Goal: Find specific page/section: Find specific page/section

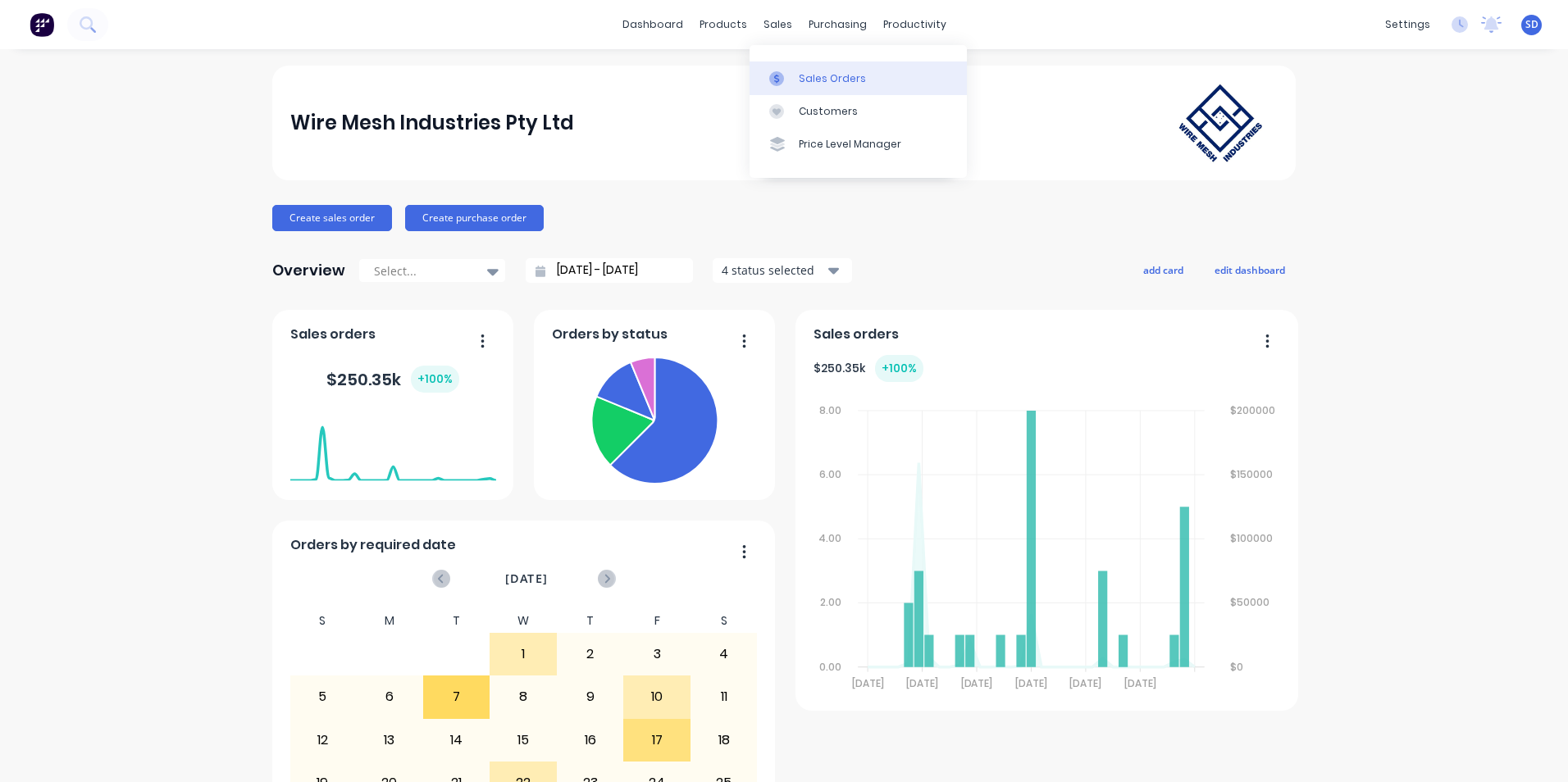
click at [772, 73] on icon at bounding box center [777, 78] width 14 height 14
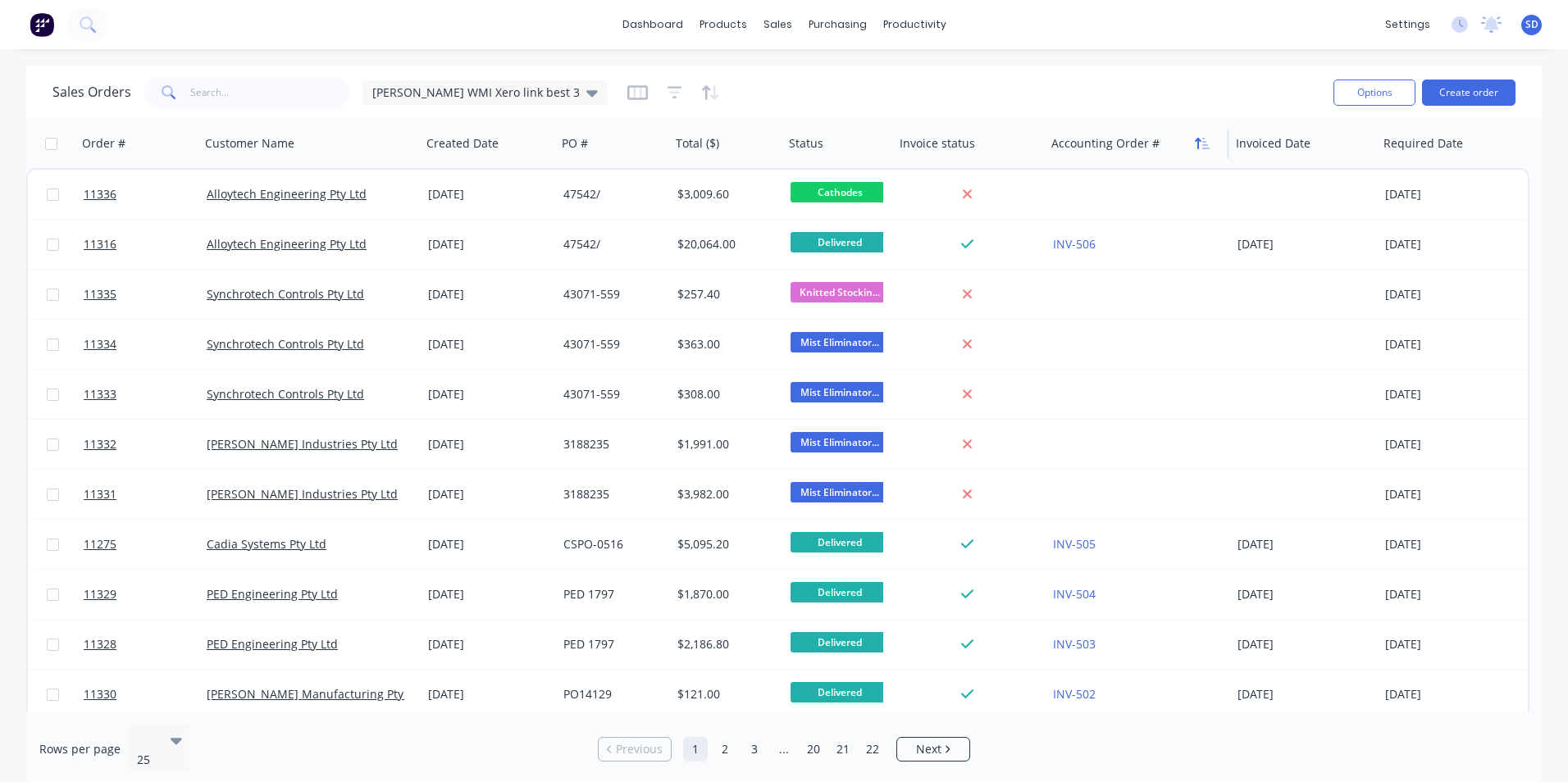
click at [1197, 145] on icon "button" at bounding box center [1202, 144] width 14 height 13
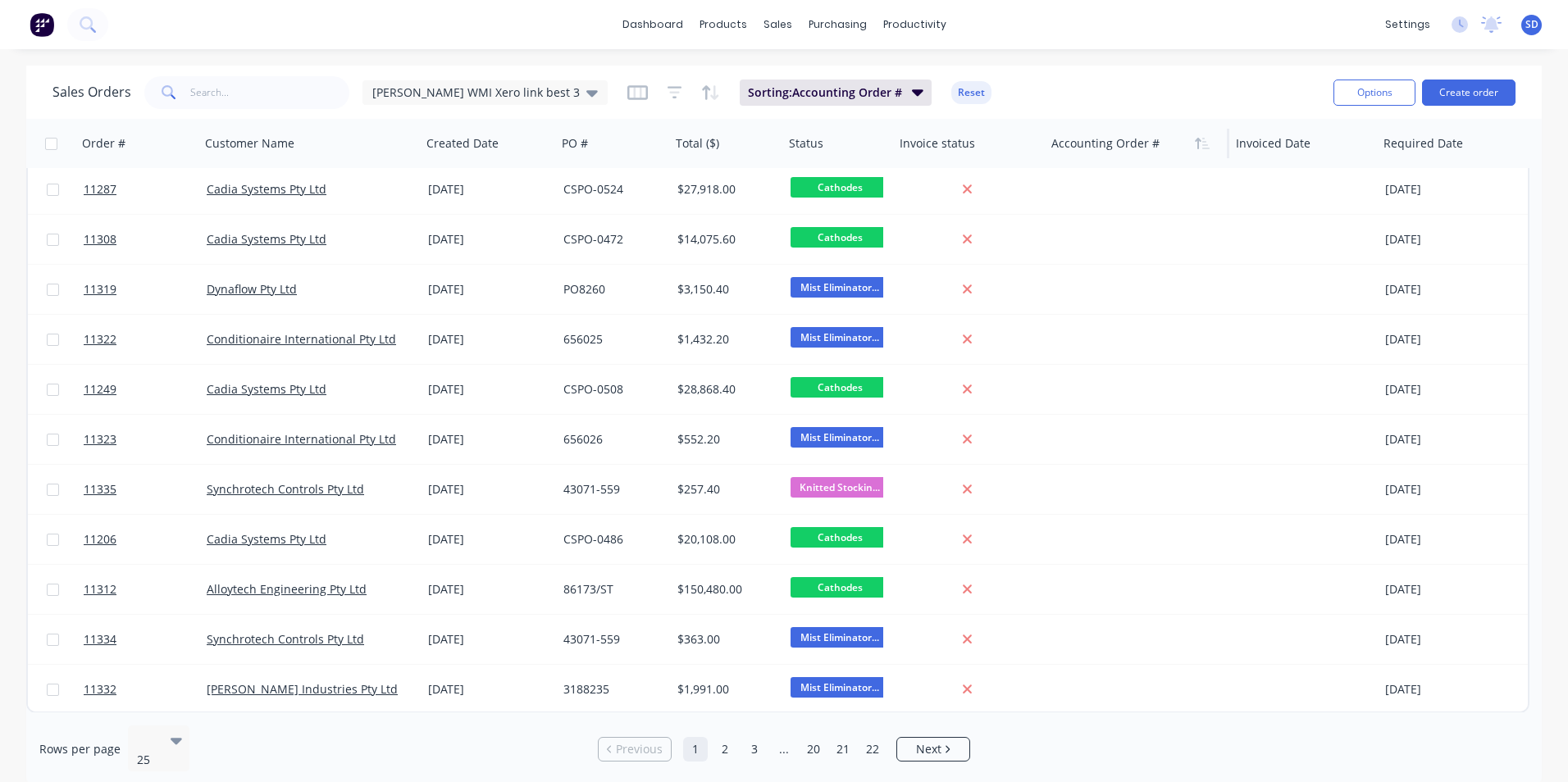
scroll to position [706, 0]
click at [721, 737] on link "2" at bounding box center [725, 749] width 24 height 24
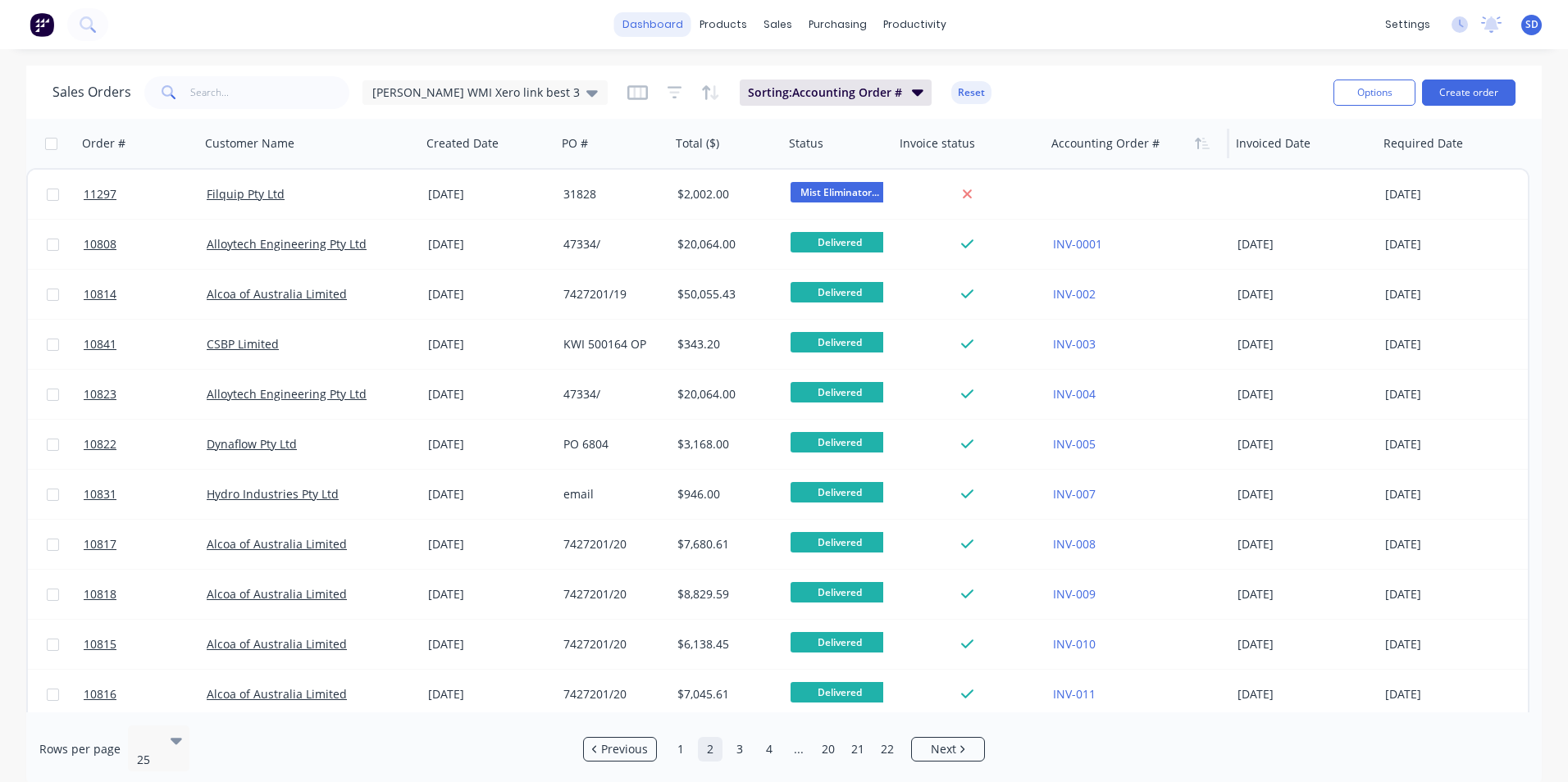
click at [681, 31] on link "dashboard" at bounding box center [653, 24] width 77 height 24
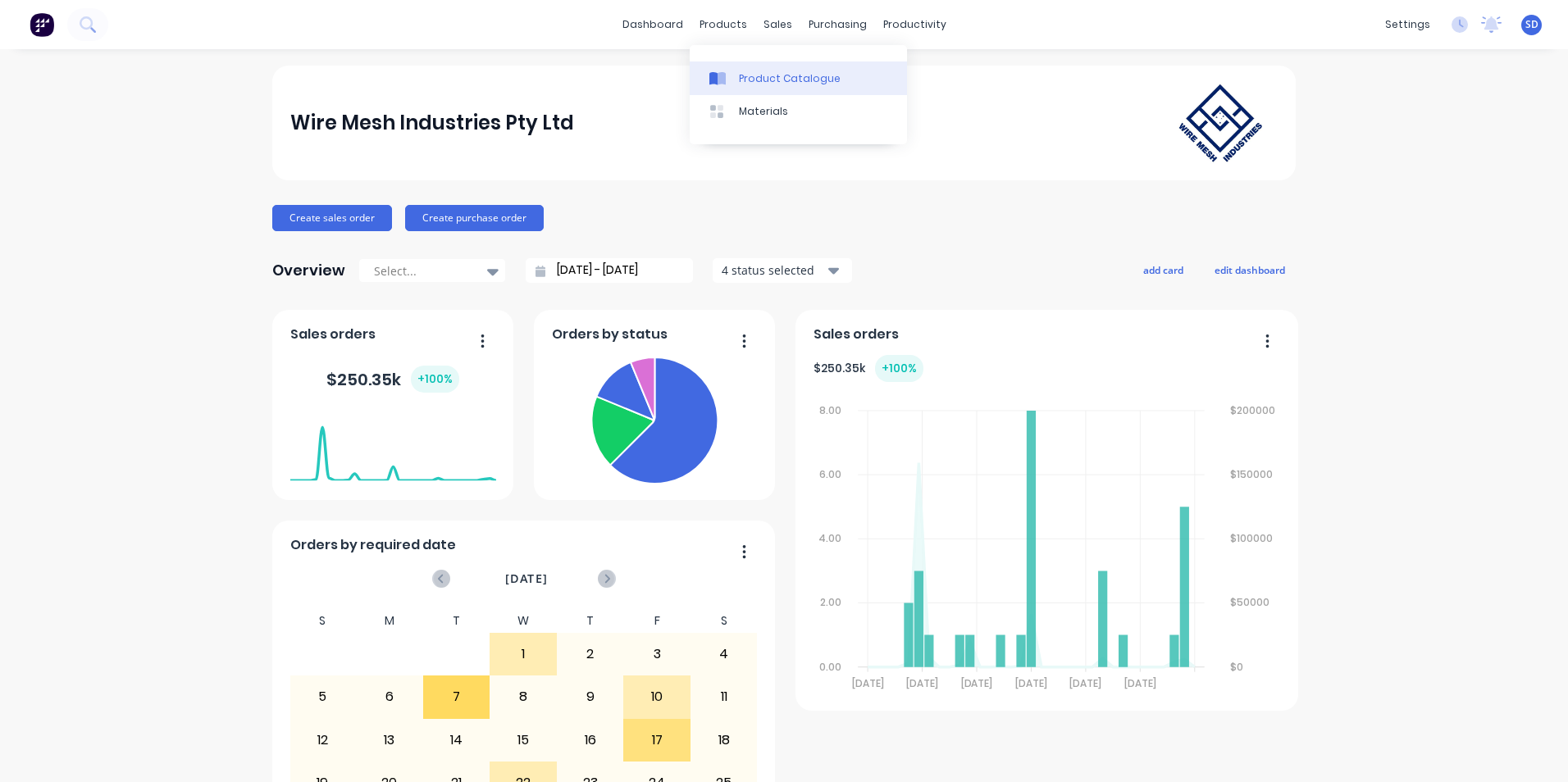
click at [736, 71] on link "Product Catalogue" at bounding box center [798, 78] width 217 height 33
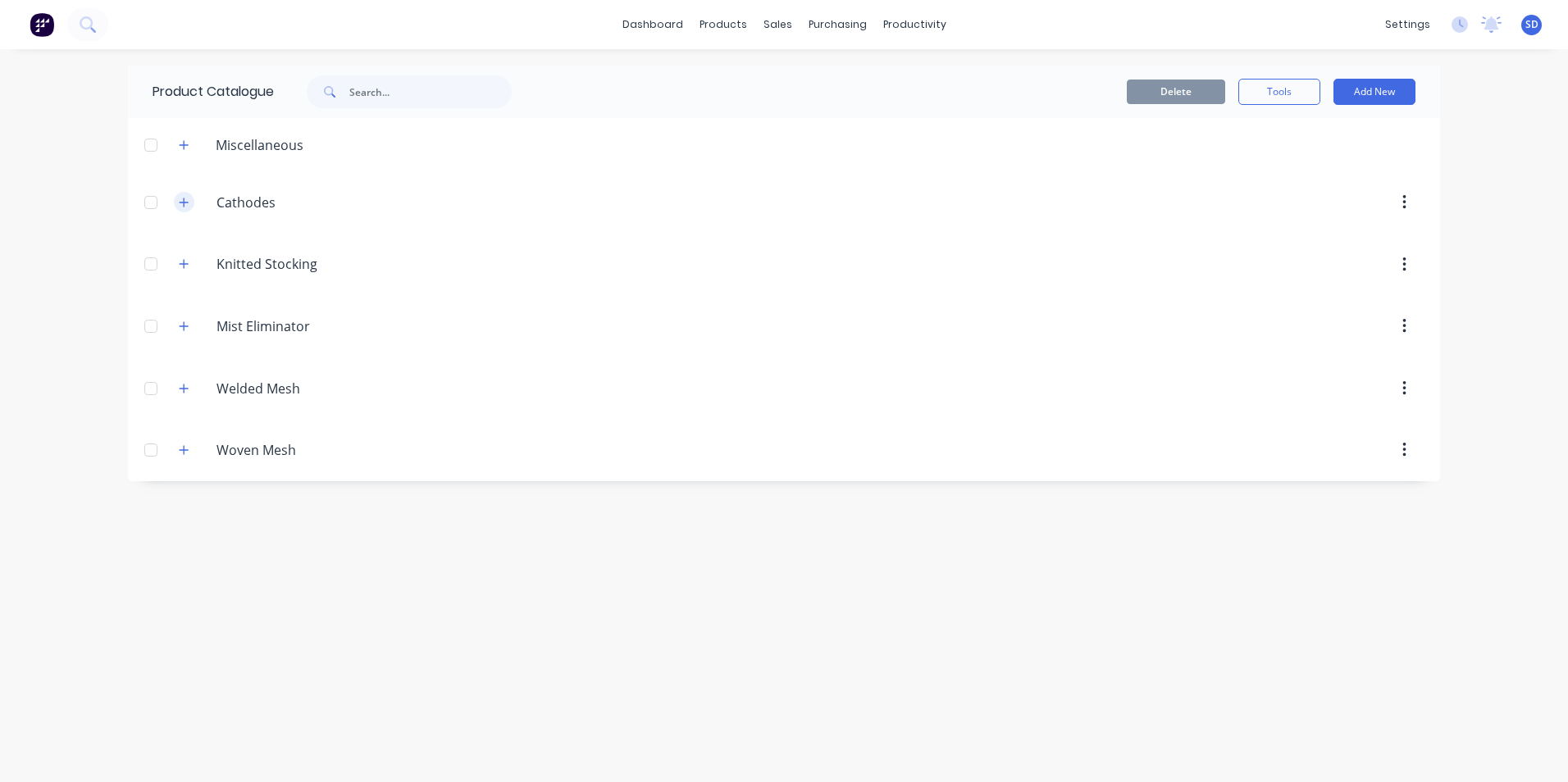
click at [189, 204] on icon "button" at bounding box center [183, 202] width 10 height 12
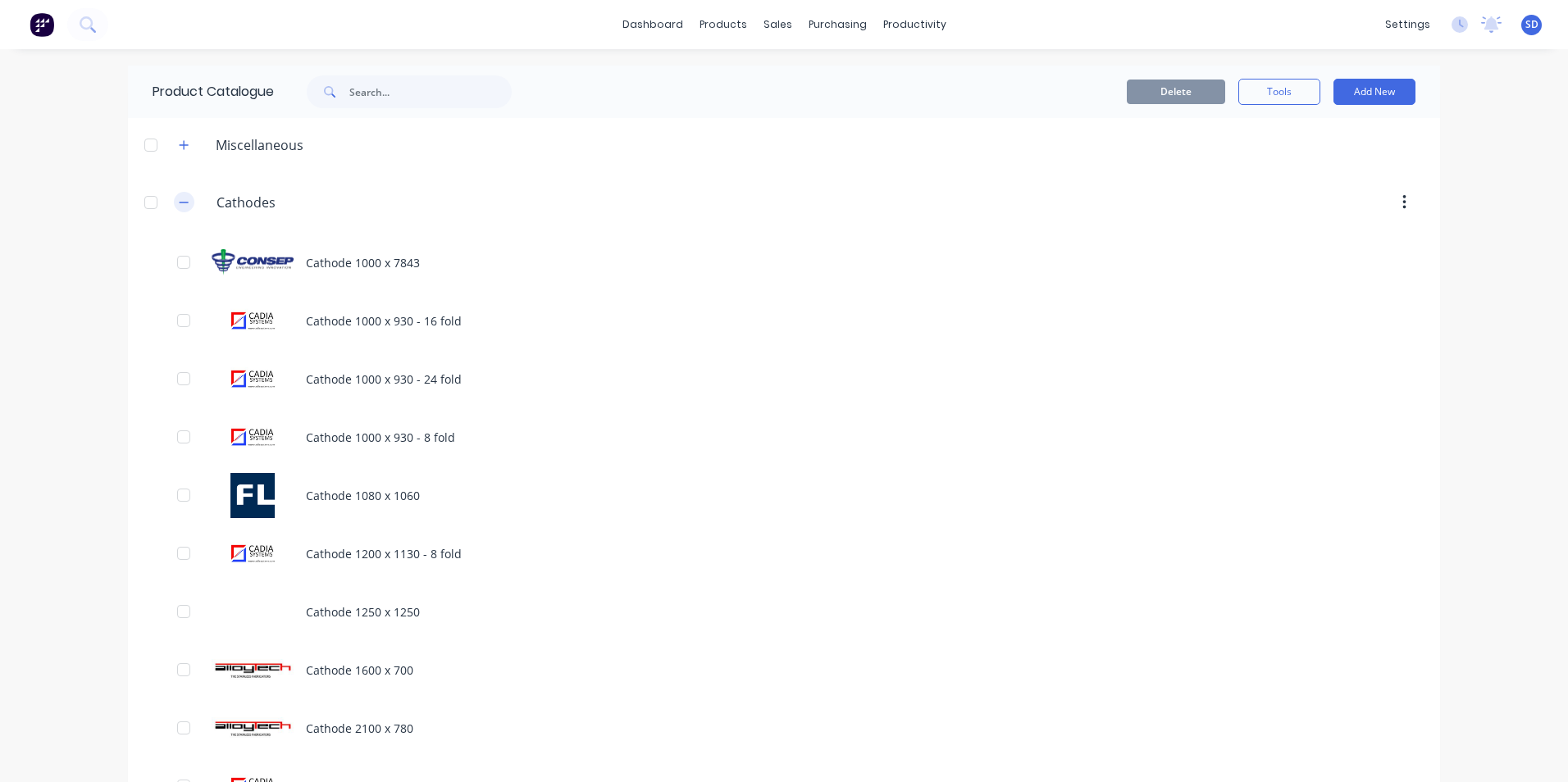
click at [181, 204] on icon "button" at bounding box center [183, 202] width 10 height 12
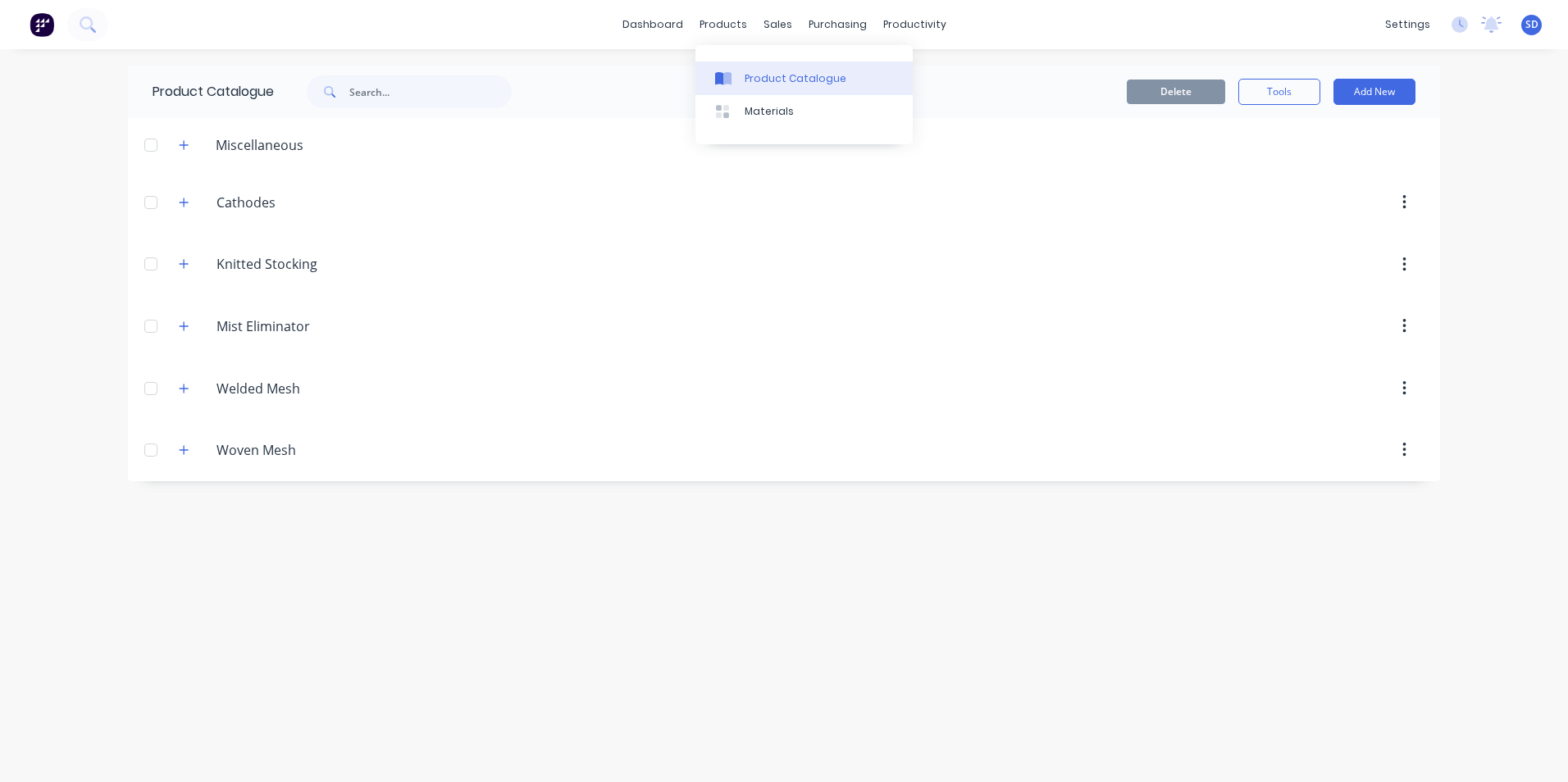
click at [758, 81] on div "Product Catalogue" at bounding box center [795, 78] width 101 height 14
click at [184, 204] on icon "button" at bounding box center [184, 202] width 9 height 9
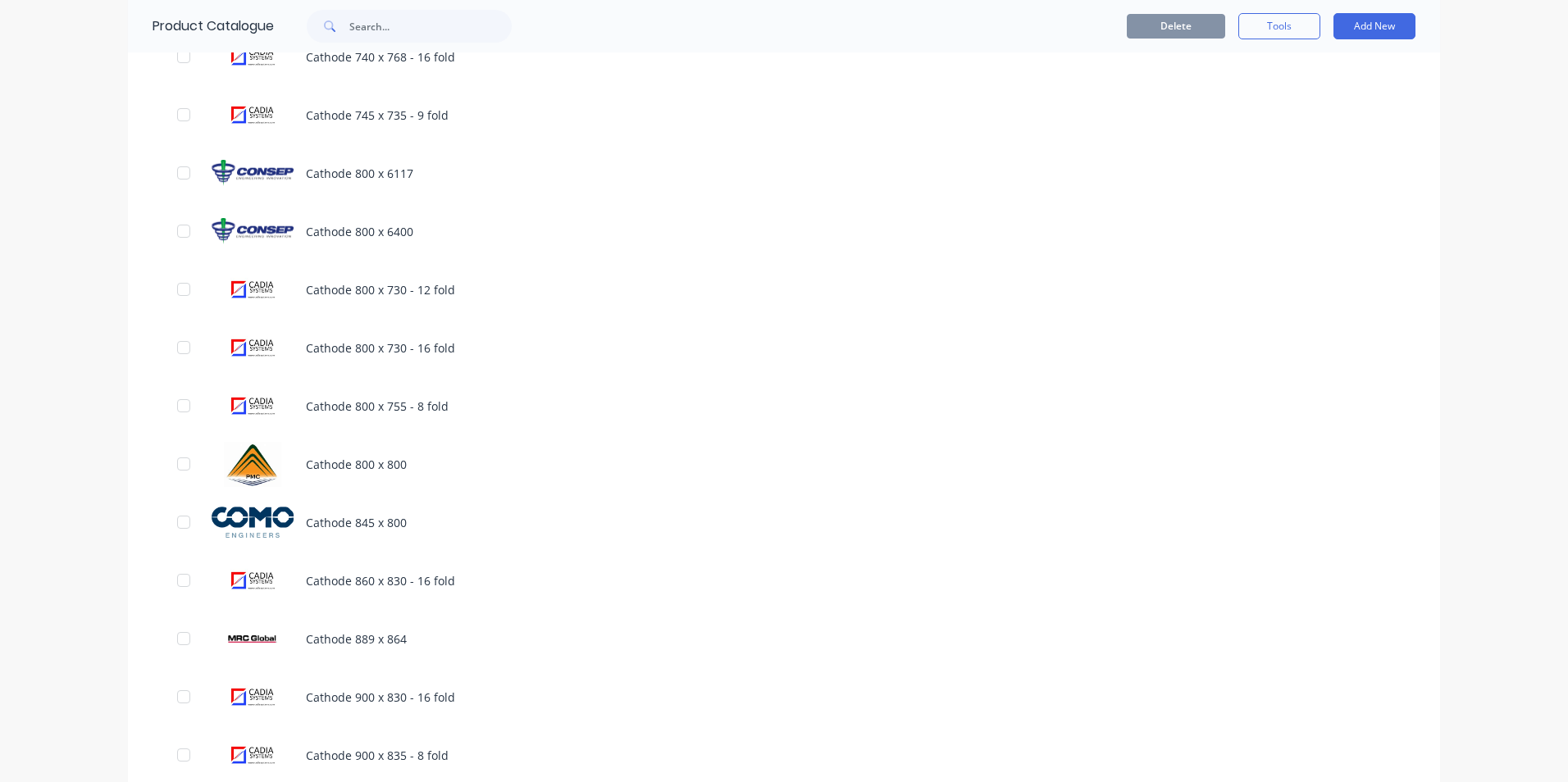
scroll to position [1640, 0]
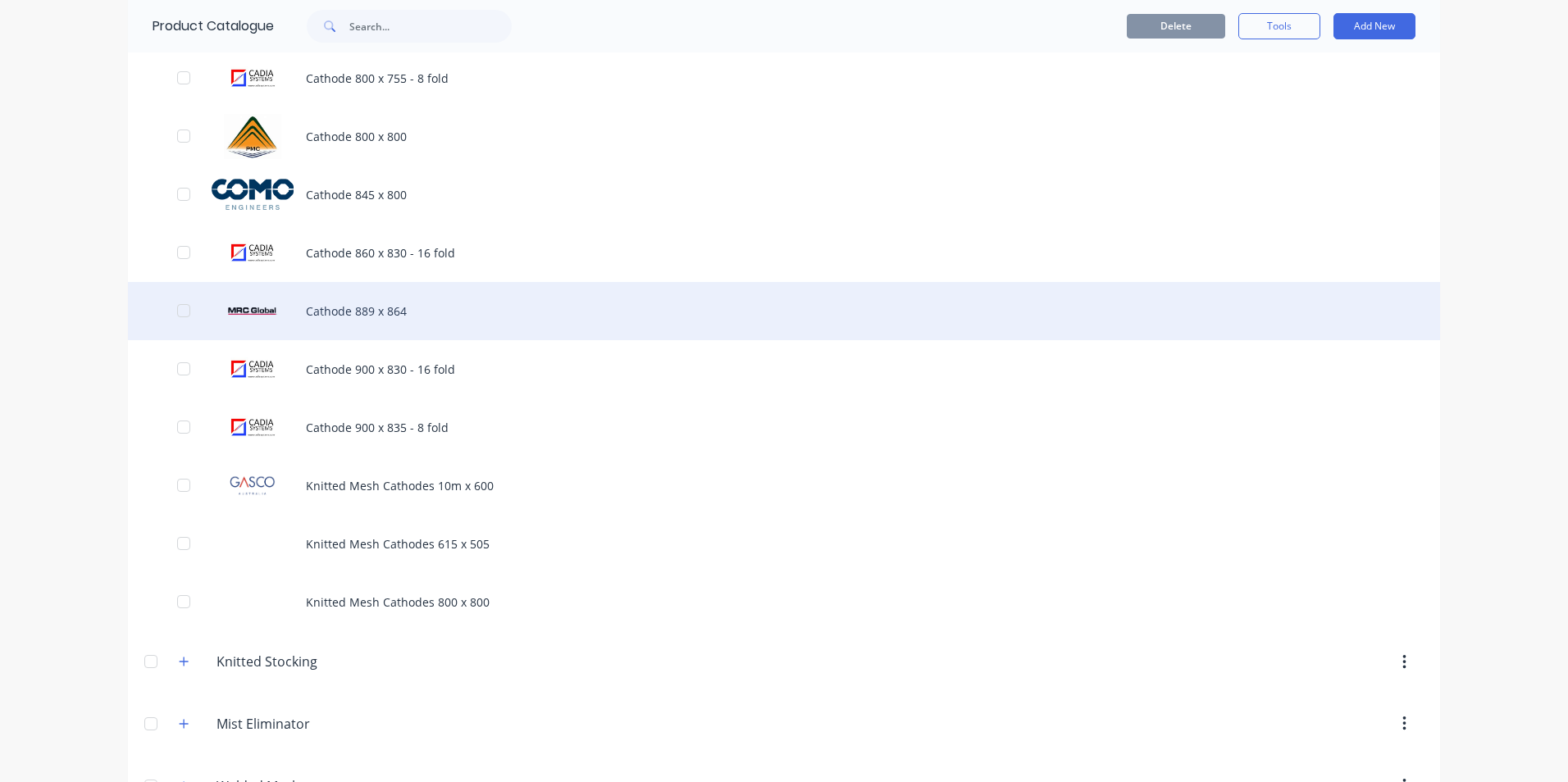
click at [387, 311] on div "Cathode 889 x 864" at bounding box center [783, 311] width 1312 height 58
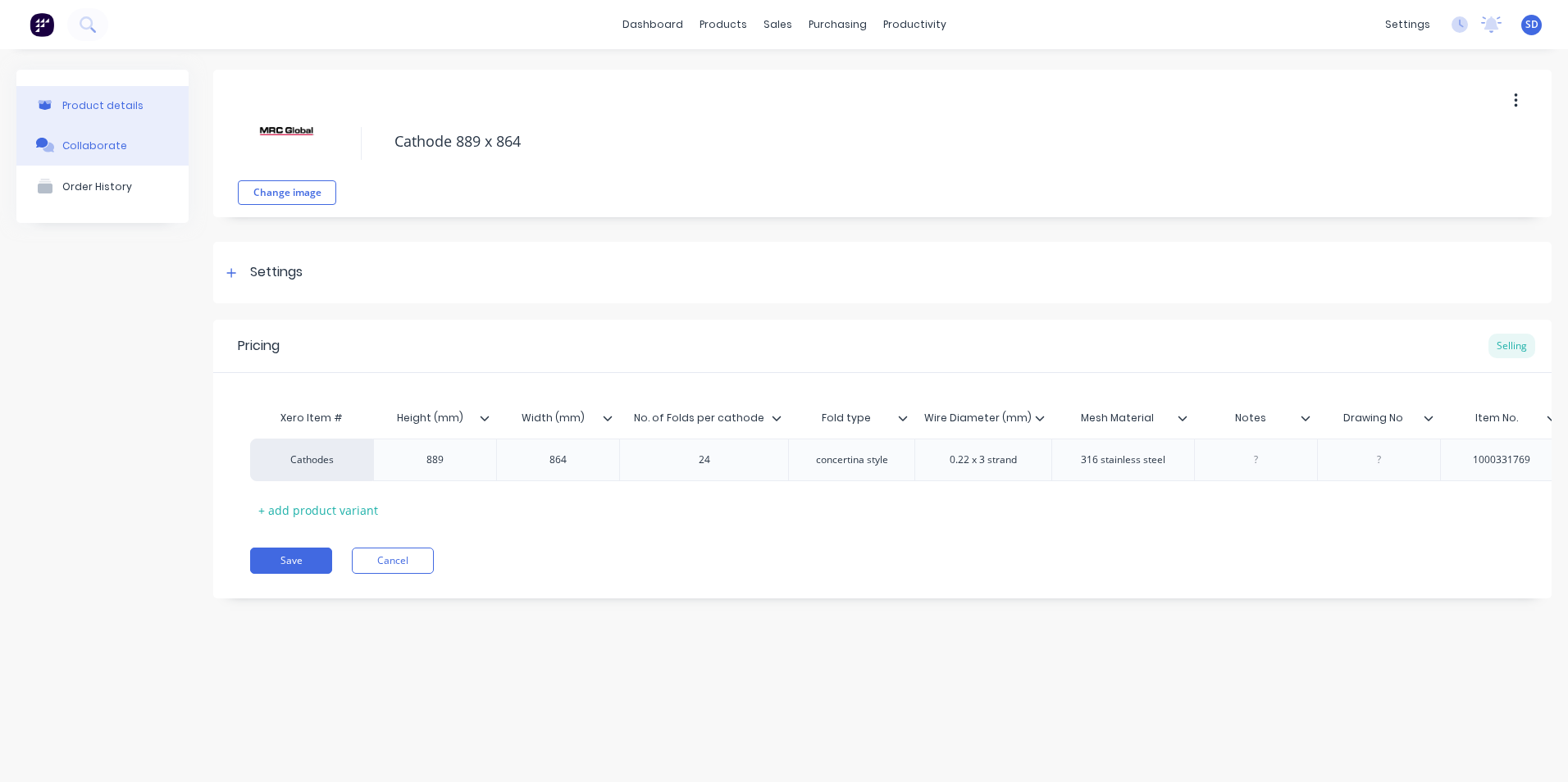
click at [100, 158] on button "Collaborate" at bounding box center [102, 145] width 172 height 41
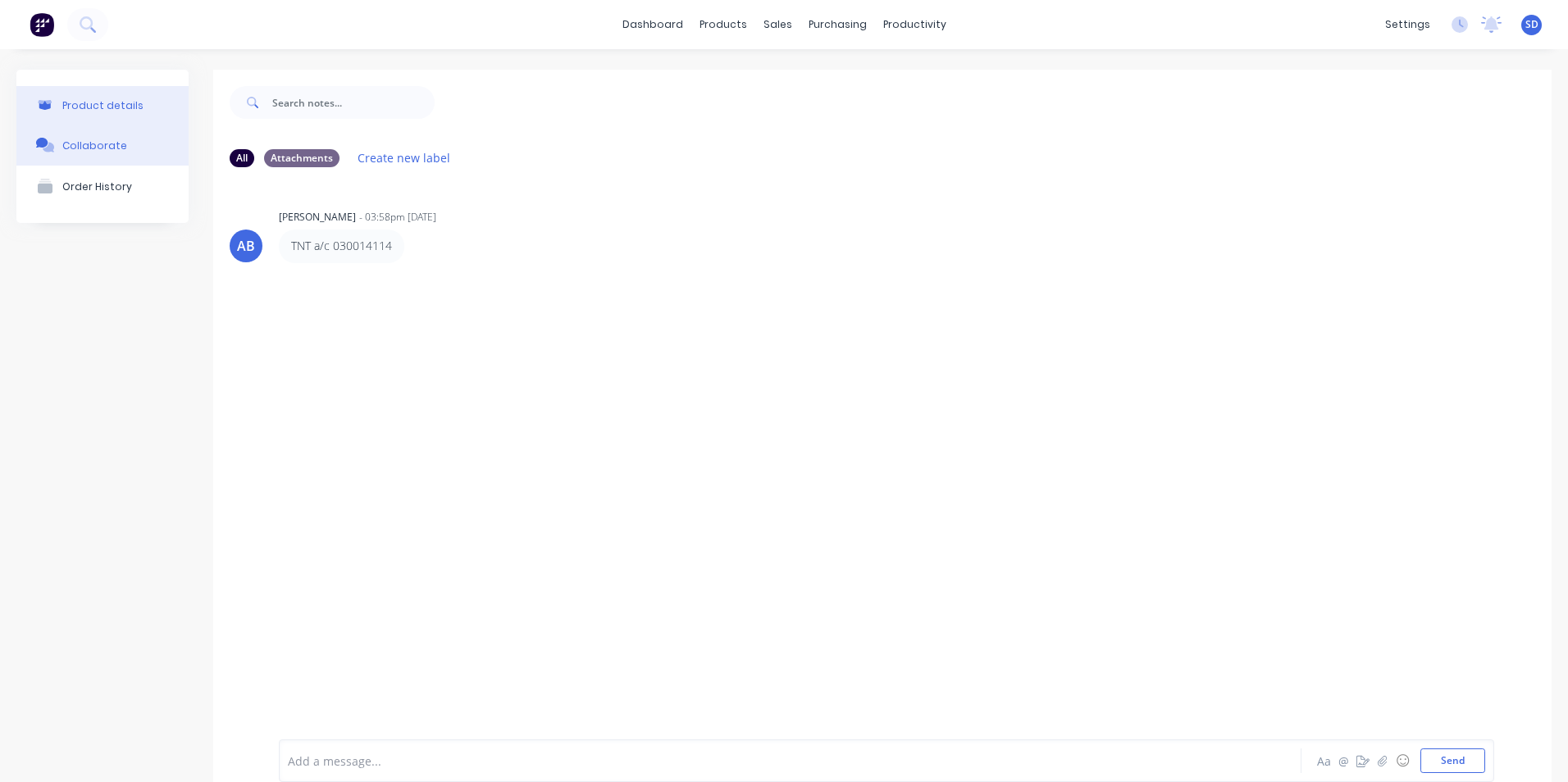
click at [81, 114] on button "Product details" at bounding box center [102, 105] width 172 height 39
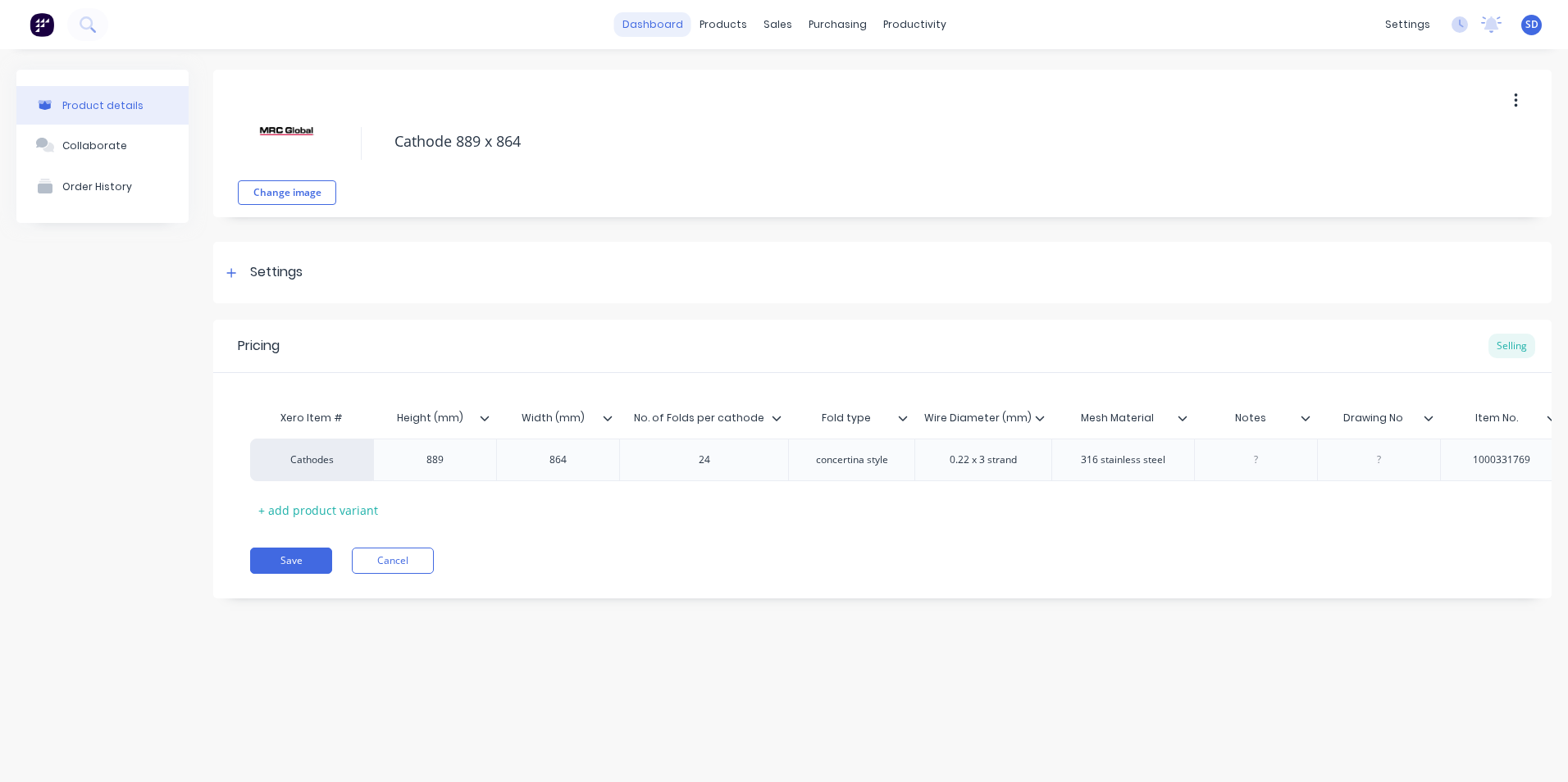
click at [658, 22] on link "dashboard" at bounding box center [653, 24] width 77 height 24
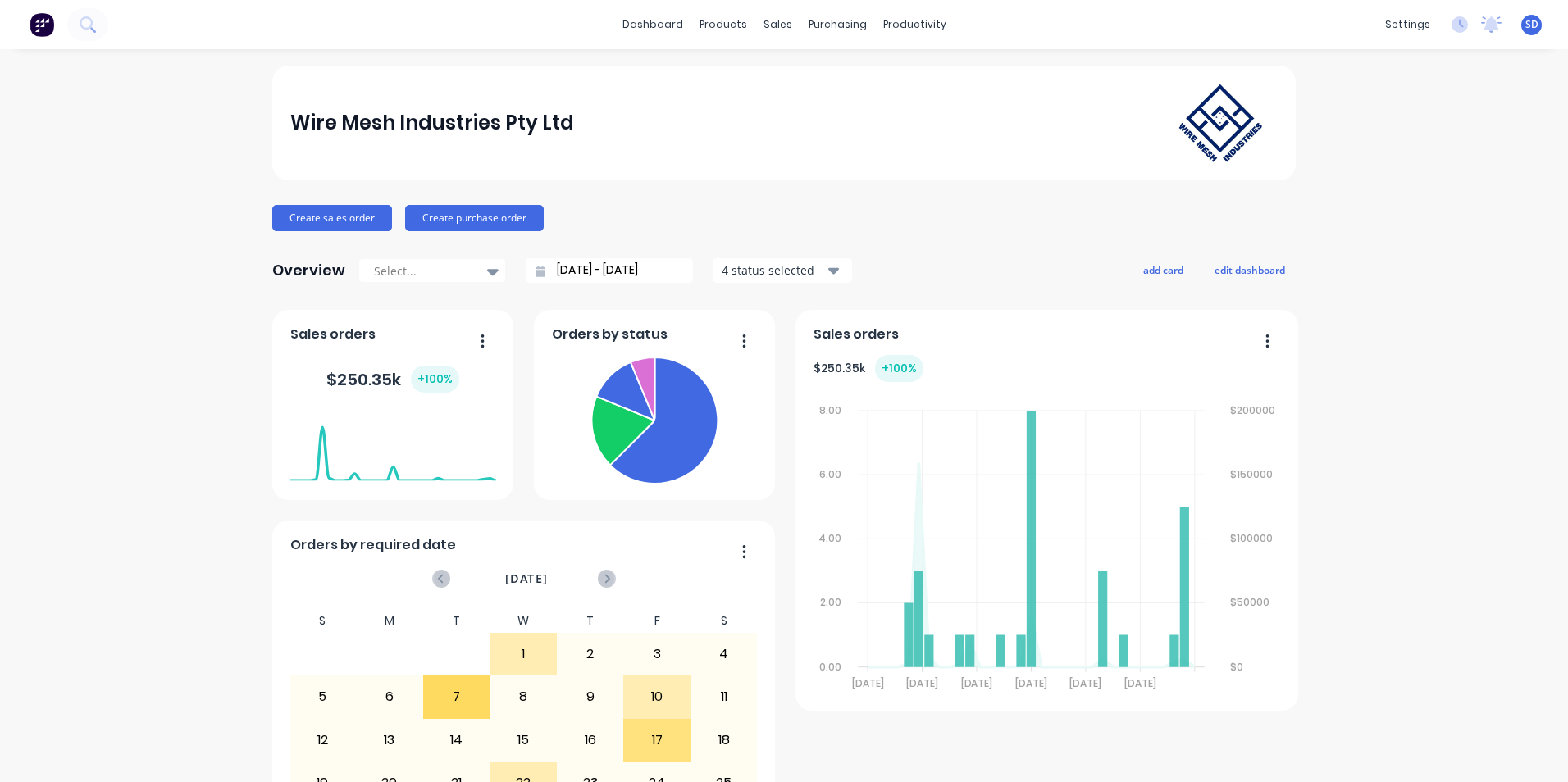
scroll to position [156, 0]
